Goal: Transaction & Acquisition: Subscribe to service/newsletter

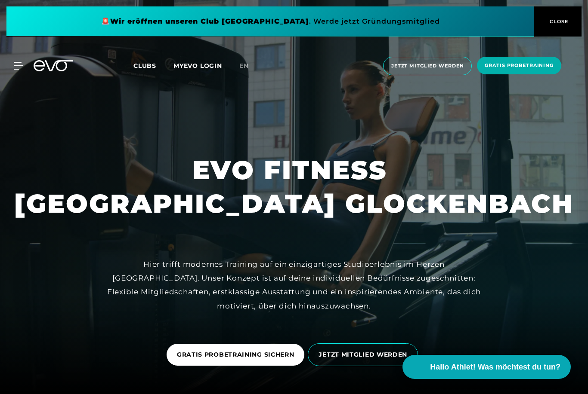
click at [419, 18] on span at bounding box center [269, 21] width 527 height 30
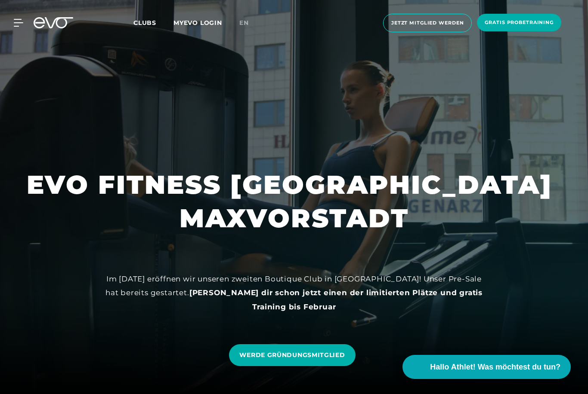
click at [432, 25] on span "Jetzt Mitglied werden" at bounding box center [427, 22] width 72 height 7
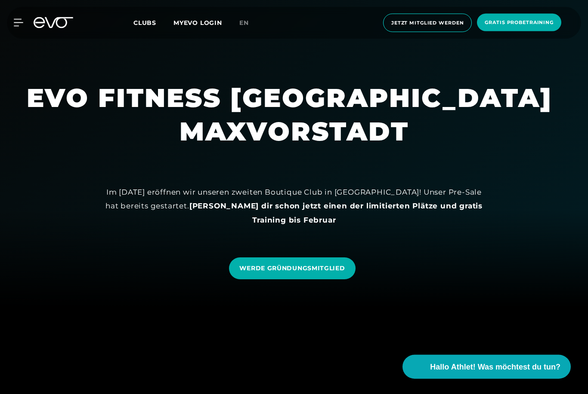
scroll to position [87, 0]
click at [322, 280] on link "WERDE GRÜNDUNGSMITGLIED" at bounding box center [292, 269] width 126 height 22
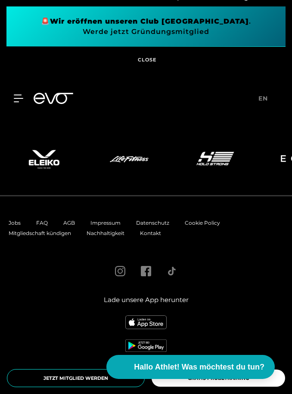
scroll to position [4735, 0]
